Goal: Communication & Community: Share content

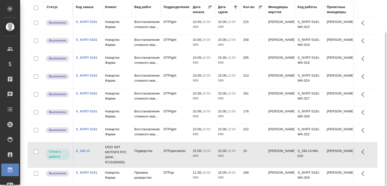
scroll to position [99, 0]
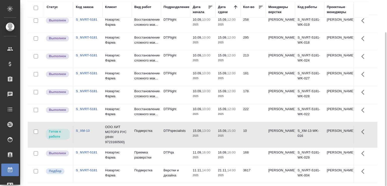
click at [115, 136] on p "ООО ХИТ МОТОРЗ РУС (ИНН 9723160500)" at bounding box center [117, 134] width 24 height 20
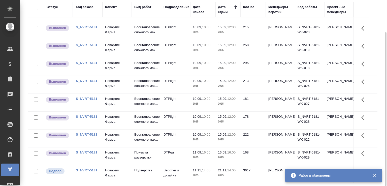
scroll to position [73, 0]
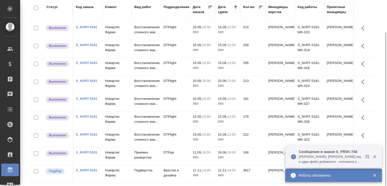
click at [310, 161] on p "Никифорова Валерия: Газизов Ринат еще один файл добавился - положила в сорс на …" at bounding box center [330, 159] width 63 height 10
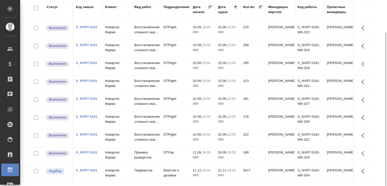
click at [378, 57] on div "Статус Код заказа Клиент Вид работ Подразделение Дата начала Дата сдачи Кол-во …" at bounding box center [204, 92] width 353 height 181
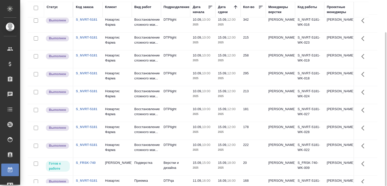
scroll to position [91, 0]
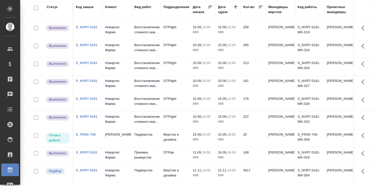
click at [378, 29] on div "Работы Отобразить таблицу с оценками Total Статус Подразделение Менеджеры верст…" at bounding box center [204, 73] width 359 height 225
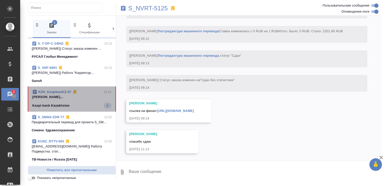
click at [91, 94] on p "Малофеева Екатерина..." at bounding box center [71, 96] width 79 height 5
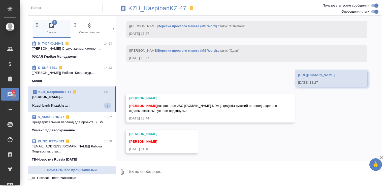
scroll to position [2288, 0]
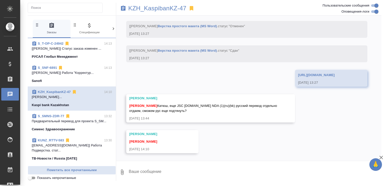
click at [167, 166] on textarea at bounding box center [254, 171] width 253 height 17
click at [157, 172] on textarea at bounding box center [254, 171] width 253 height 17
type textarea "ок"
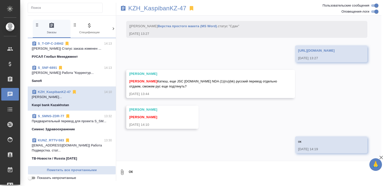
scroll to position [2312, 0]
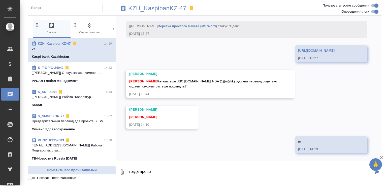
type textarea "тогда провед"
click at [62, 44] on link "KZH_KaspibanKZ-47" at bounding box center [54, 44] width 33 height 4
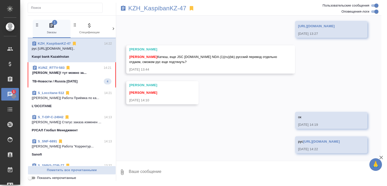
scroll to position [2342, 0]
click at [83, 72] on p "Малофеева Екатерина Привет! тут можно за..." at bounding box center [71, 72] width 79 height 5
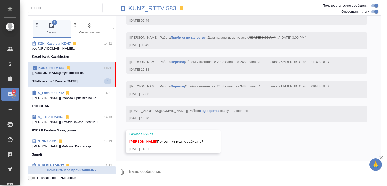
scroll to position [2321, 0]
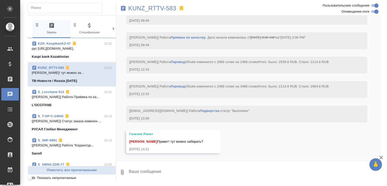
click at [200, 110] on link "Подверстка" at bounding box center [209, 111] width 19 height 4
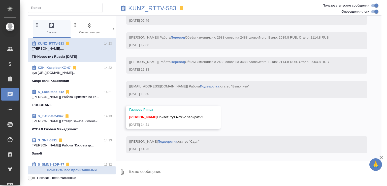
scroll to position [2345, 0]
click at [137, 173] on textarea at bounding box center [254, 171] width 253 height 17
paste textarea "https://drive.awatera.com/apps/files/files/10301540?dir=/Shares/RT/Orders/KUNZ_…"
type textarea "https://drive.awatera.com/apps/files/files/10301540?dir=/Shares/RT/Orders/KUNZ_…"
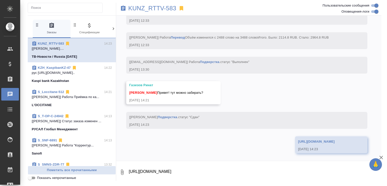
scroll to position [2374, 0]
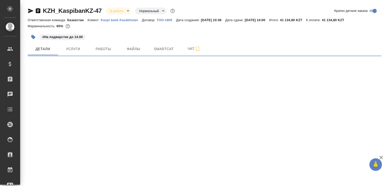
select select "RU"
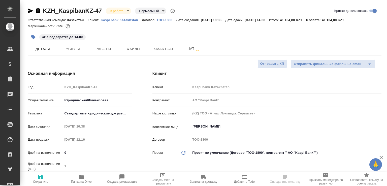
type input "АО "Kaspi Bank""
type textarea "x"
type input "АО "Kaspi Bank""
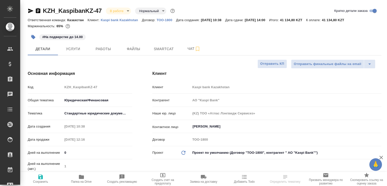
type textarea "x"
select select "RU"
type input "АО "Kaspi Bank""
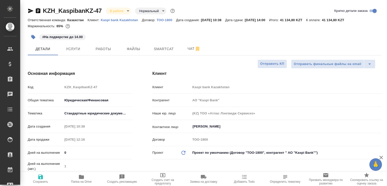
type textarea "x"
type input "АО "Kaspi Bank""
type textarea "x"
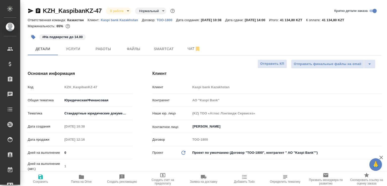
type textarea "x"
type input "АО "Kaspi Bank""
type textarea "x"
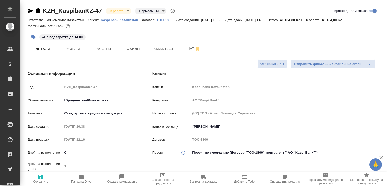
type textarea "x"
click at [85, 175] on span "Папка на Drive" at bounding box center [81, 179] width 35 height 10
type input "АО "Kaspi Bank""
type textarea "x"
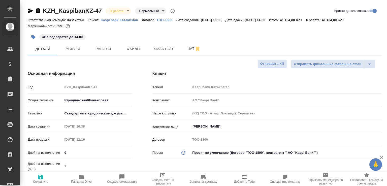
type textarea "x"
type input "АО "Kaspi Bank""
type textarea "x"
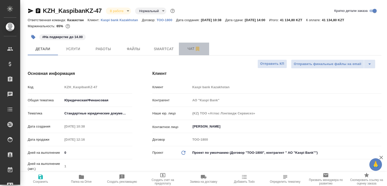
click at [184, 49] on span "Чат" at bounding box center [194, 49] width 24 height 6
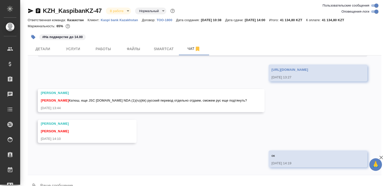
scroll to position [2247, 0]
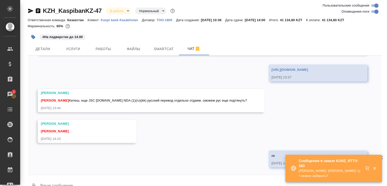
click at [66, 184] on textarea at bounding box center [210, 185] width 341 height 17
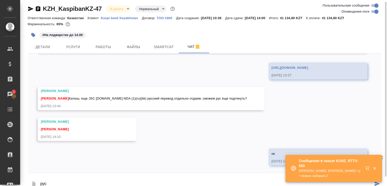
paste textarea "https://drive.awatera.com/apps/files/files/10354786?dir=/Shares/Kaspi%20bank%20…"
type textarea "рус https://drive.awatera.com/apps/files/files/10354786?dir=/Shares/Kaspi%20ban…"
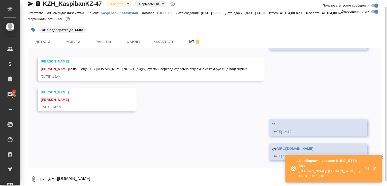
scroll to position [2277, 0]
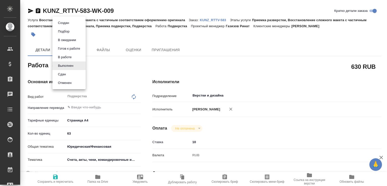
click at [68, 74] on li "Сдан" at bounding box center [68, 74] width 33 height 9
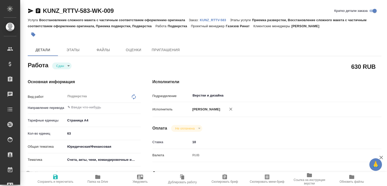
type textarea "x"
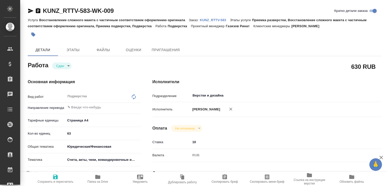
click at [104, 176] on span "Папка на Drive" at bounding box center [98, 179] width 36 height 10
type textarea "x"
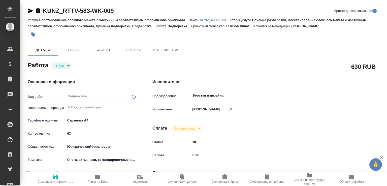
type textarea "x"
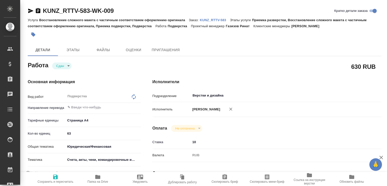
type textarea "x"
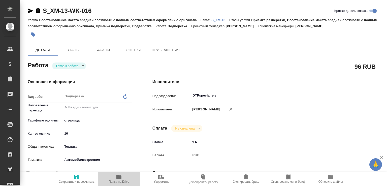
click at [116, 174] on icon "button" at bounding box center [119, 177] width 6 height 6
click at [216, 21] on p "S_XM-13" at bounding box center [220, 20] width 18 height 4
click at [128, 182] on span "Папка на Drive" at bounding box center [118, 182] width 21 height 4
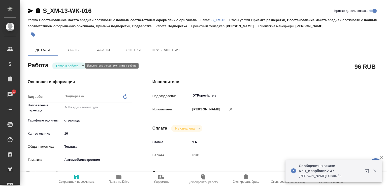
click at [74, 62] on body "🙏 .cls-1 fill:#fff; AWATERA Малофеева Екатерина e.malofeeva Клиенты Спецификаци…" at bounding box center [193, 93] width 387 height 186
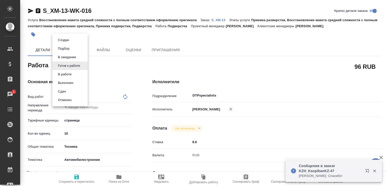
click at [312, 170] on p "Сообщения в заказе KZH_KaspibanKZ-47" at bounding box center [330, 168] width 63 height 10
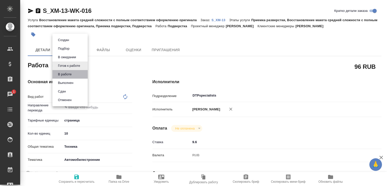
click at [74, 74] on li "В работе" at bounding box center [69, 74] width 35 height 9
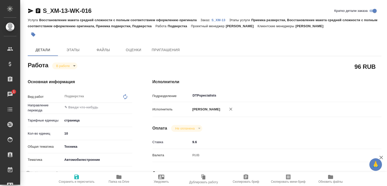
type textarea "x"
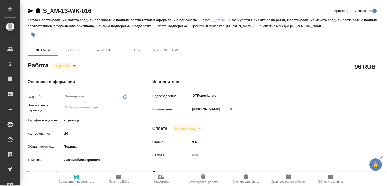
type textarea "x"
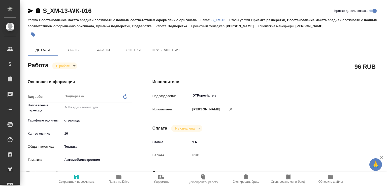
click at [68, 67] on body "🙏 .cls-1 fill:#fff; AWATERA Малофеева Екатерина e.malofeeva Клиенты Спецификаци…" at bounding box center [193, 93] width 387 height 186
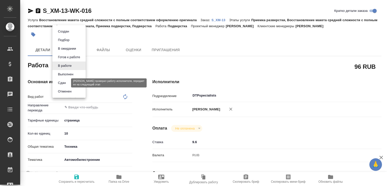
click at [57, 82] on button "Сдан" at bounding box center [61, 83] width 11 height 6
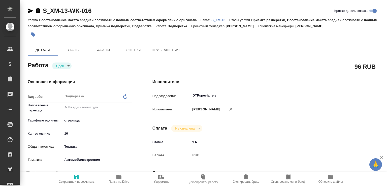
type textarea "x"
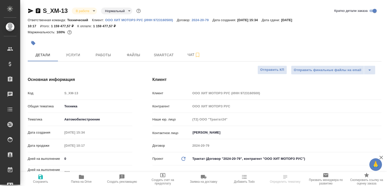
select select "RU"
type textarea "x"
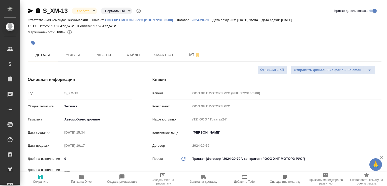
click at [81, 181] on span "Папка на Drive" at bounding box center [81, 182] width 21 height 4
type textarea "x"
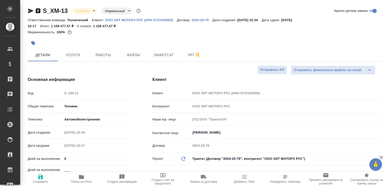
type textarea "x"
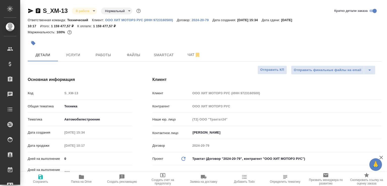
type textarea "x"
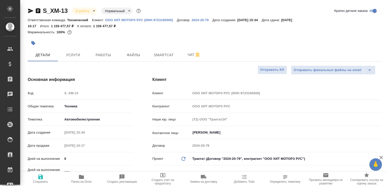
type textarea "x"
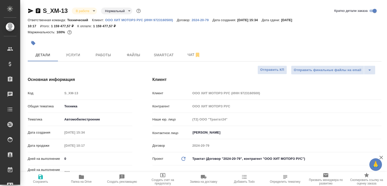
type textarea "x"
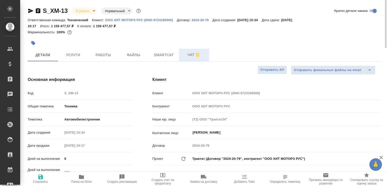
click at [184, 56] on span "Чат" at bounding box center [194, 55] width 24 height 6
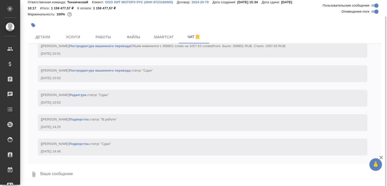
scroll to position [3440, 0]
click at [59, 177] on textarea at bounding box center [210, 174] width 341 height 17
paste textarea "[URL][DOMAIN_NAME]"
type textarea "тестовые 10 страниц [URL][DOMAIN_NAME]"
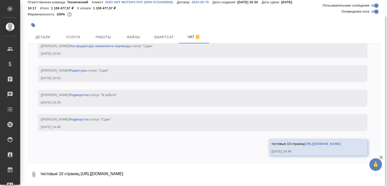
scroll to position [3464, 0]
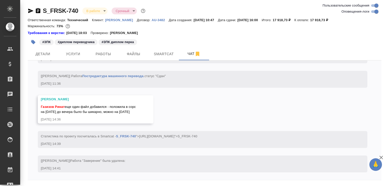
scroll to position [1759, 0]
click at [102, 56] on span "Работы" at bounding box center [103, 54] width 24 height 6
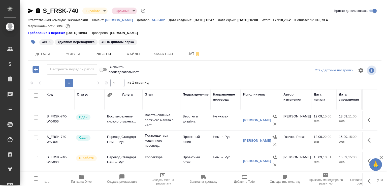
click at [80, 181] on span "Папка на Drive" at bounding box center [81, 182] width 21 height 4
click at [189, 50] on button "Чат" at bounding box center [194, 54] width 30 height 13
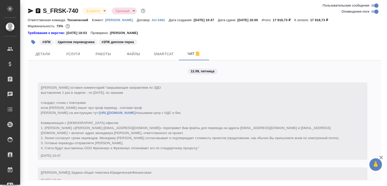
scroll to position [1759, 0]
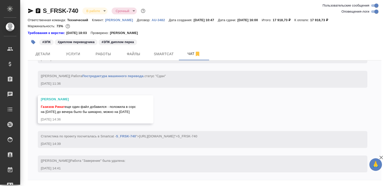
click at [38, 10] on icon "button" at bounding box center [38, 10] width 5 height 5
click at [40, 11] on icon "button" at bounding box center [38, 10] width 5 height 5
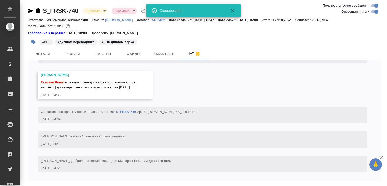
scroll to position [1784, 0]
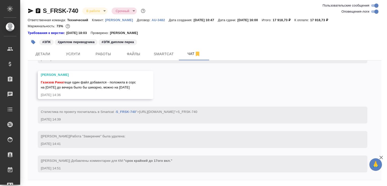
click at [186, 170] on div "15.09.25, 14:51" at bounding box center [195, 168] width 309 height 5
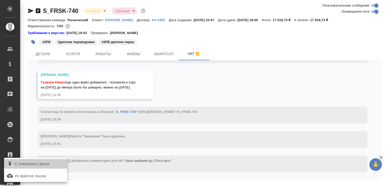
click at [40, 164] on span "С локального диска" at bounding box center [32, 164] width 34 height 6
click at [0, 0] on input "С локального диска" at bounding box center [0, 0] width 0 height 0
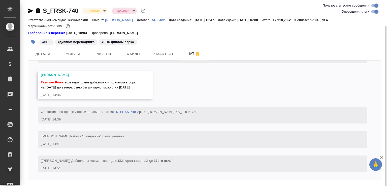
scroll to position [14, 0]
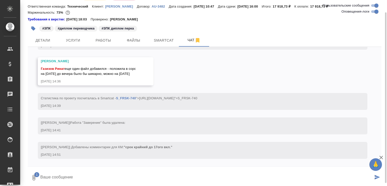
click at [84, 167] on div at bounding box center [204, 167] width 353 height 3
click at [81, 174] on textarea at bounding box center [206, 177] width 333 height 17
type textarea "это на добавленный файл"
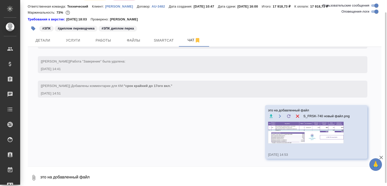
scroll to position [1823, 0]
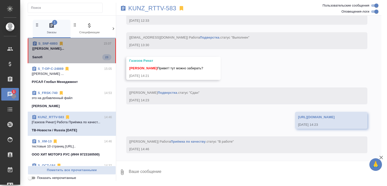
click at [88, 58] on span "S_SNF-6893 15:07 [[PERSON_NAME]... Sanofi 23" at bounding box center [71, 50] width 79 height 19
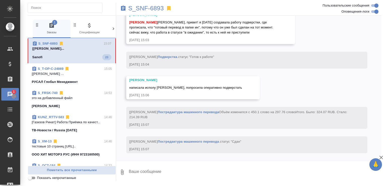
scroll to position [2133, 0]
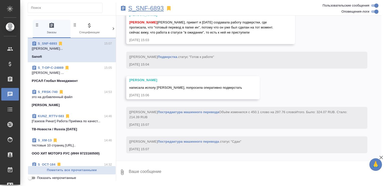
click at [139, 6] on p "S_SNF-6893" at bounding box center [145, 8] width 35 height 5
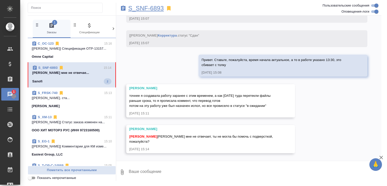
scroll to position [2269, 0]
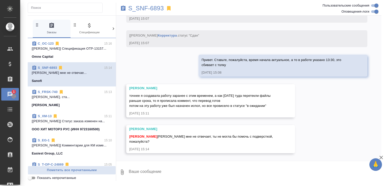
click at [182, 170] on textarea at bounding box center [254, 171] width 253 height 17
type textarea "конечно"
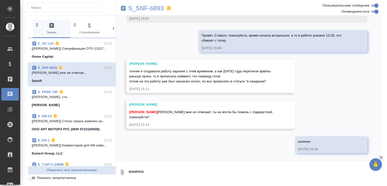
scroll to position [2293, 0]
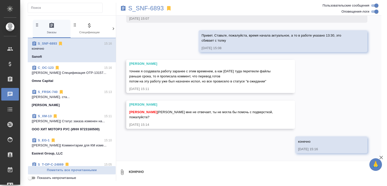
click at [52, 42] on link "S_SNF-6893" at bounding box center [47, 44] width 19 height 4
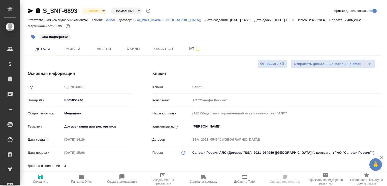
select select "RU"
type textarea "x"
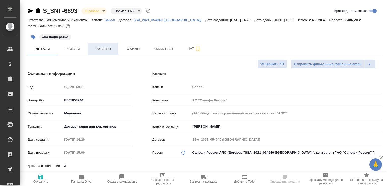
type textarea "x"
click at [105, 54] on button "Работы" at bounding box center [103, 49] width 30 height 13
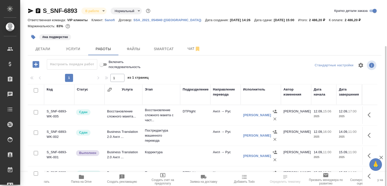
scroll to position [25, 0]
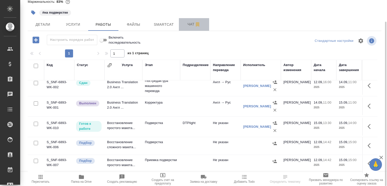
click at [190, 23] on span "Чат" at bounding box center [194, 24] width 24 height 6
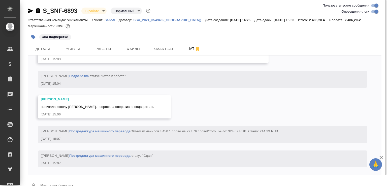
click at [79, 177] on textarea at bounding box center [210, 185] width 341 height 17
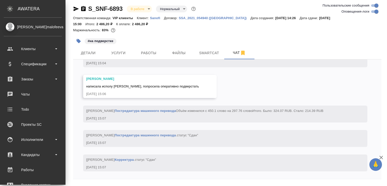
scroll to position [2053, 0]
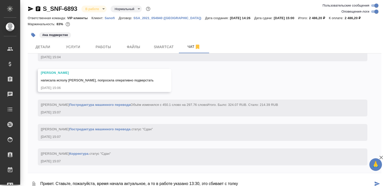
type textarea "Привет. Ставьте, пожалуйста, время начала актуальное, а то в работе указано 13:…"
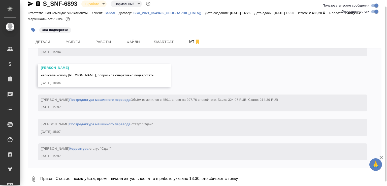
scroll to position [2077, 0]
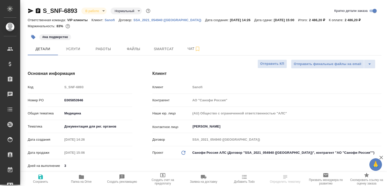
select select "RU"
click at [83, 175] on icon "button" at bounding box center [81, 177] width 5 height 4
select select "RU"
type textarea "x"
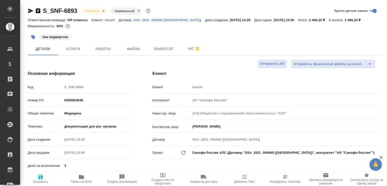
type textarea "x"
click at [183, 45] on button "Чат" at bounding box center [194, 49] width 30 height 13
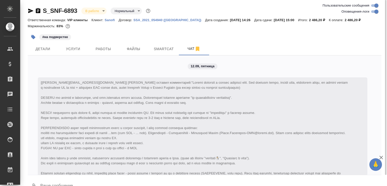
scroll to position [2151, 0]
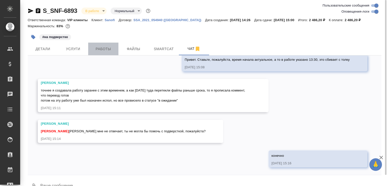
click at [107, 47] on span "Работы" at bounding box center [103, 49] width 24 height 6
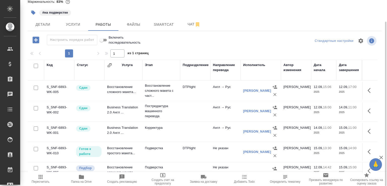
scroll to position [46, 0]
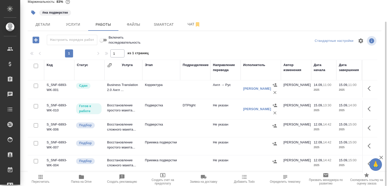
click at [118, 106] on td "Восстановление простого макета..." at bounding box center [123, 109] width 38 height 18
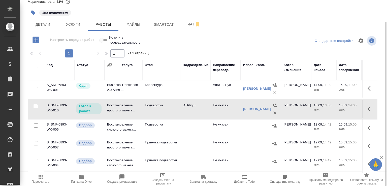
click at [113, 101] on td "Восстановление простого макета..." at bounding box center [123, 109] width 38 height 18
click at [190, 18] on button "Чат" at bounding box center [194, 24] width 30 height 13
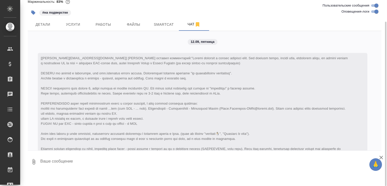
scroll to position [2222, 0]
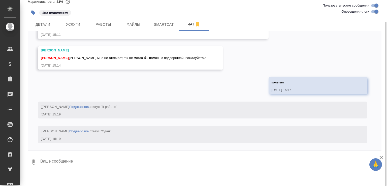
click at [42, 165] on textarea at bounding box center [210, 161] width 341 height 17
paste textarea "https://drive.awatera.com/apps/files/files/10358819?dir=/Shares/Sanofi/Orders/S…"
type textarea "https://drive.awatera.com/apps/files/files/10358819?dir=/Shares/Sanofi/Orders/S…"
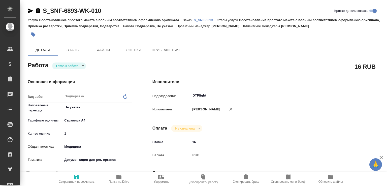
click at [74, 66] on body "🙏 .cls-1 fill:#fff; AWATERA [PERSON_NAME]malofeeva Клиенты Спецификации Заказы …" at bounding box center [193, 93] width 387 height 186
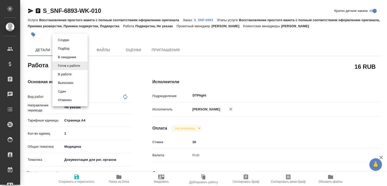
click at [68, 74] on button "В работе" at bounding box center [64, 74] width 17 height 6
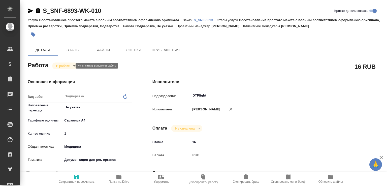
type textarea "x"
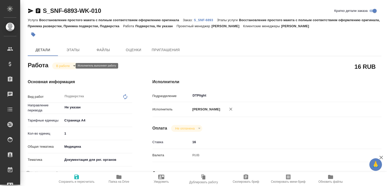
type textarea "x"
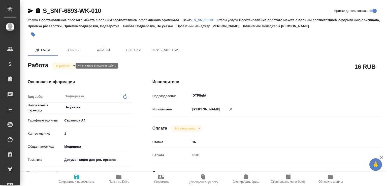
click at [65, 66] on body "🙏 .cls-1 fill:#fff; AWATERA [PERSON_NAME]malofeeva Клиенты Спецификации Заказы …" at bounding box center [193, 93] width 387 height 186
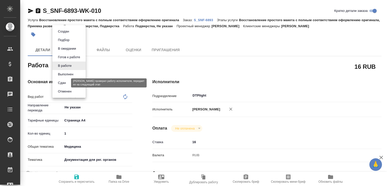
click at [63, 82] on button "Сдан" at bounding box center [61, 83] width 11 height 6
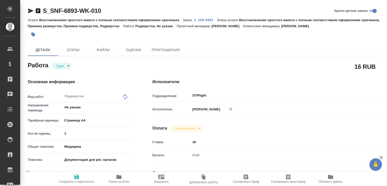
type textarea "x"
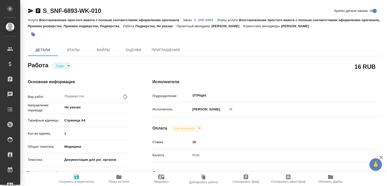
type textarea "x"
